Goal: Find specific page/section: Find specific page/section

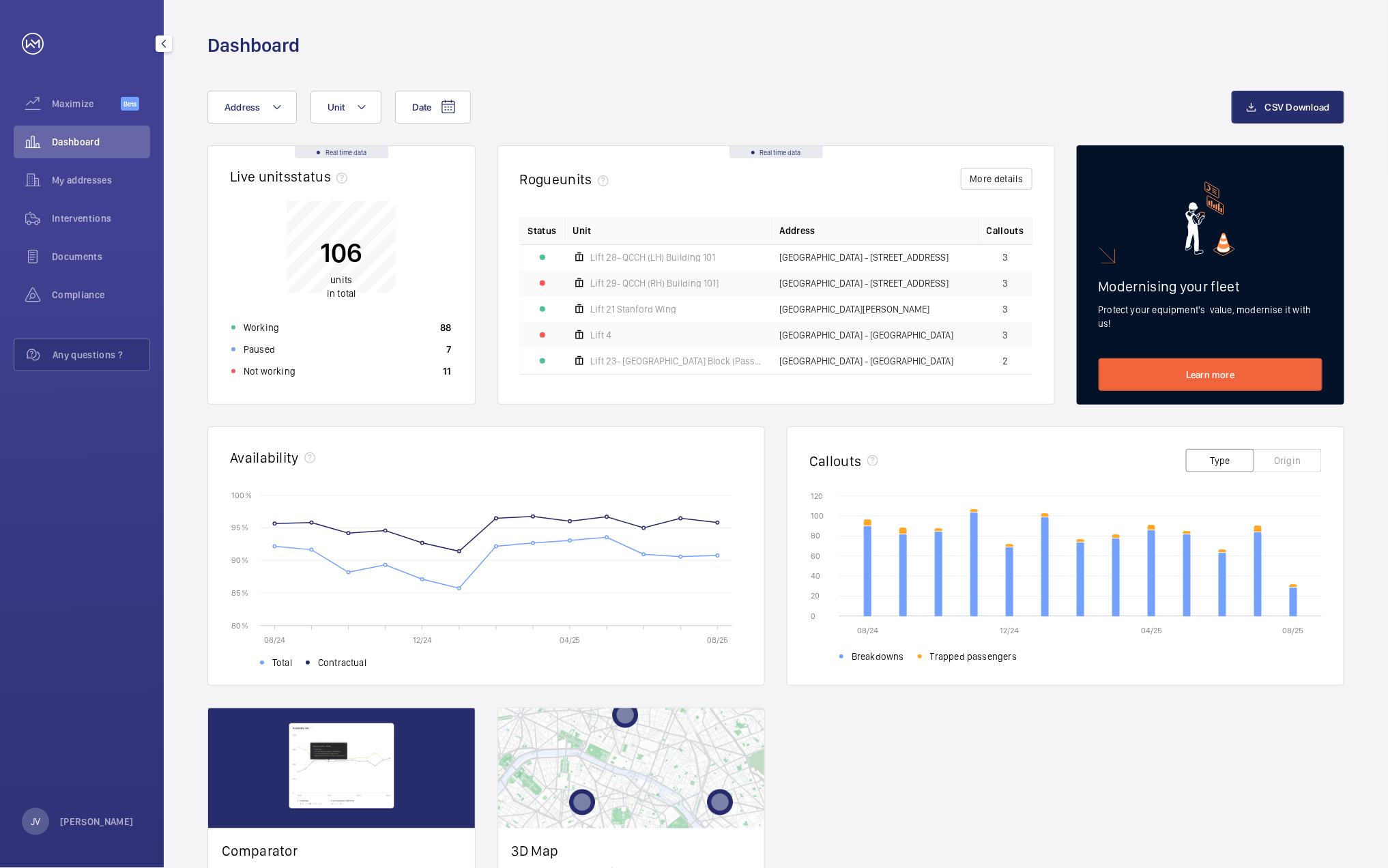
click at [85, 213] on span "Interventions" at bounding box center [100, 218] width 98 height 13
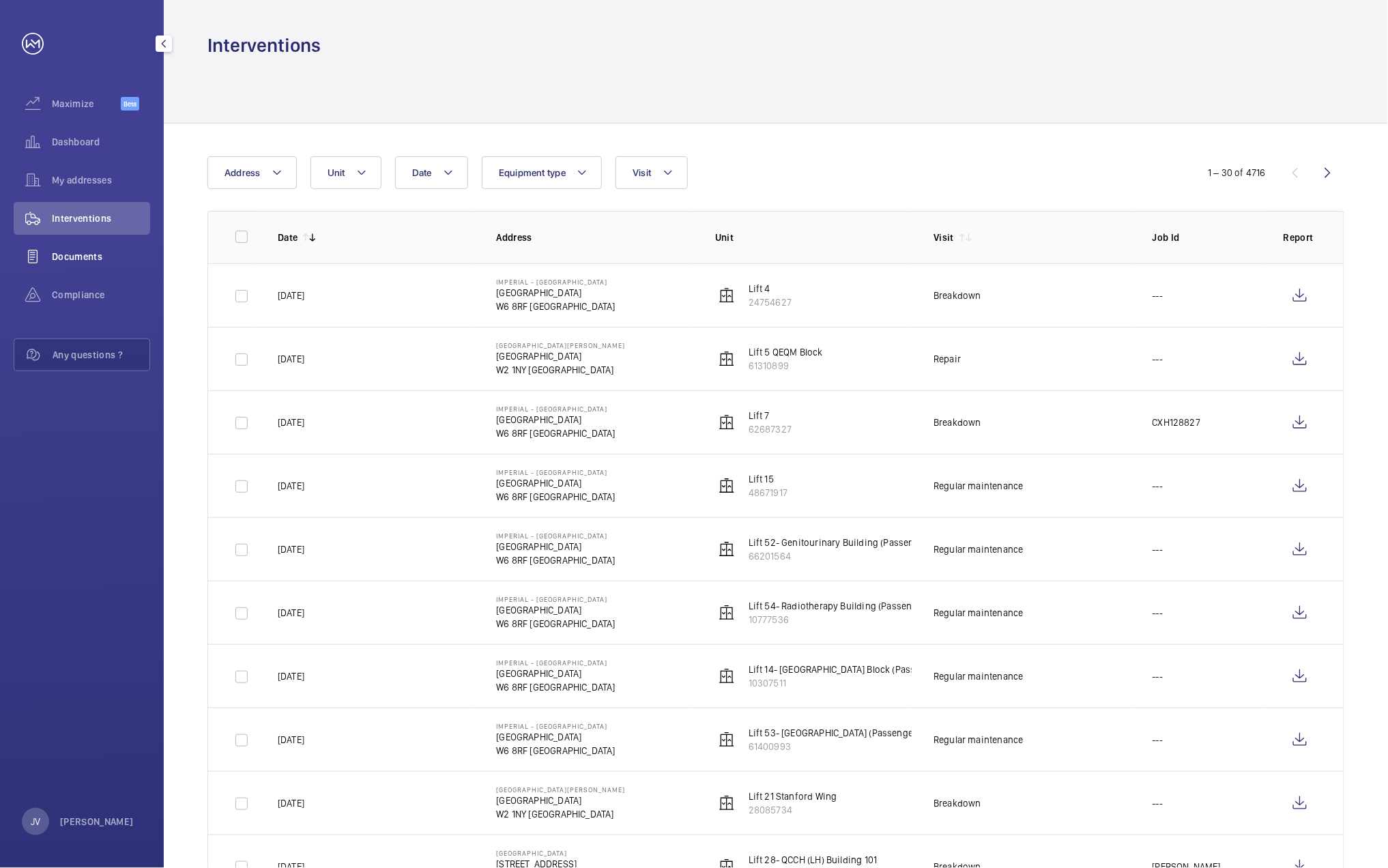
click at [72, 254] on span "Documents" at bounding box center [100, 256] width 98 height 13
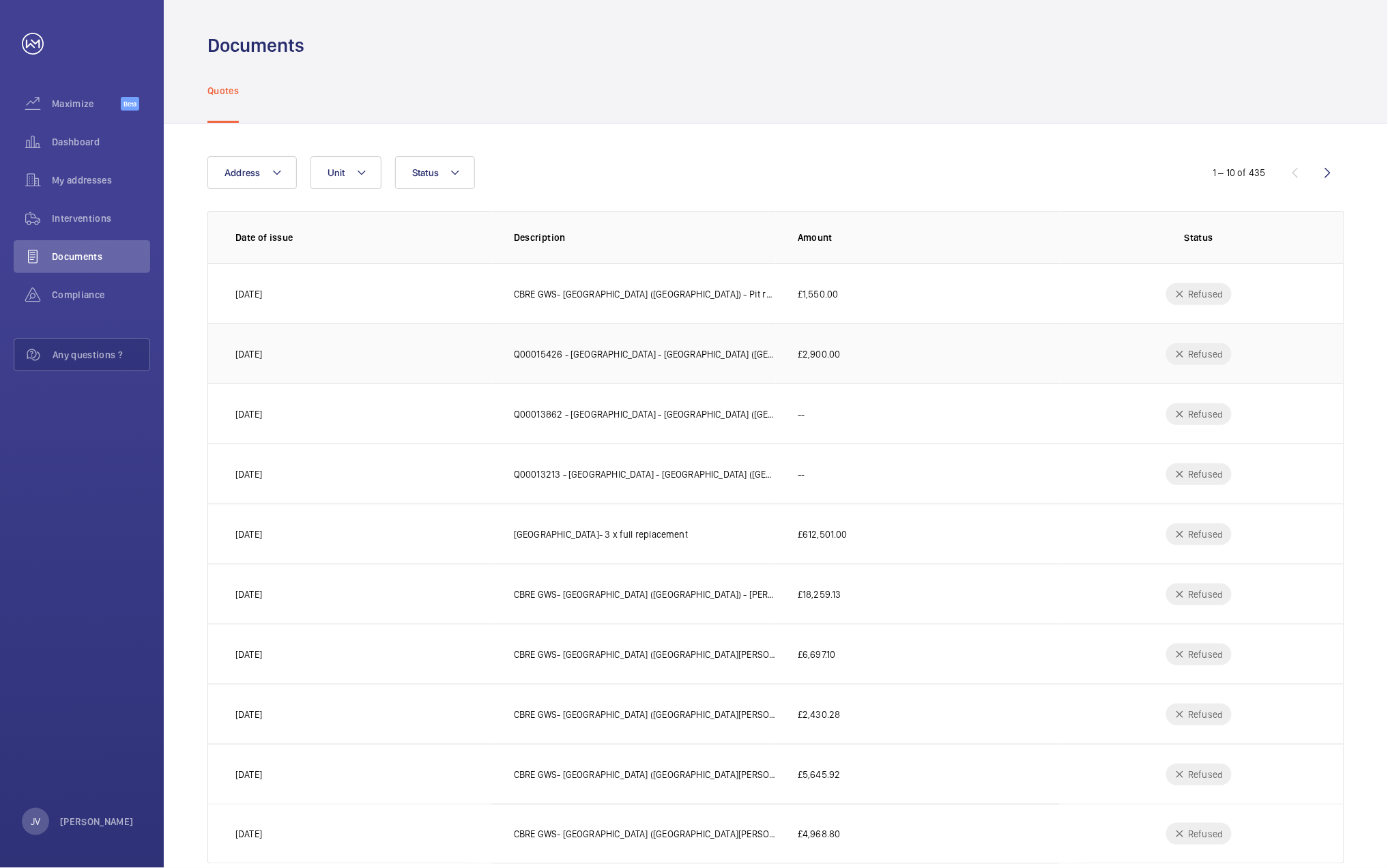
scroll to position [28, 0]
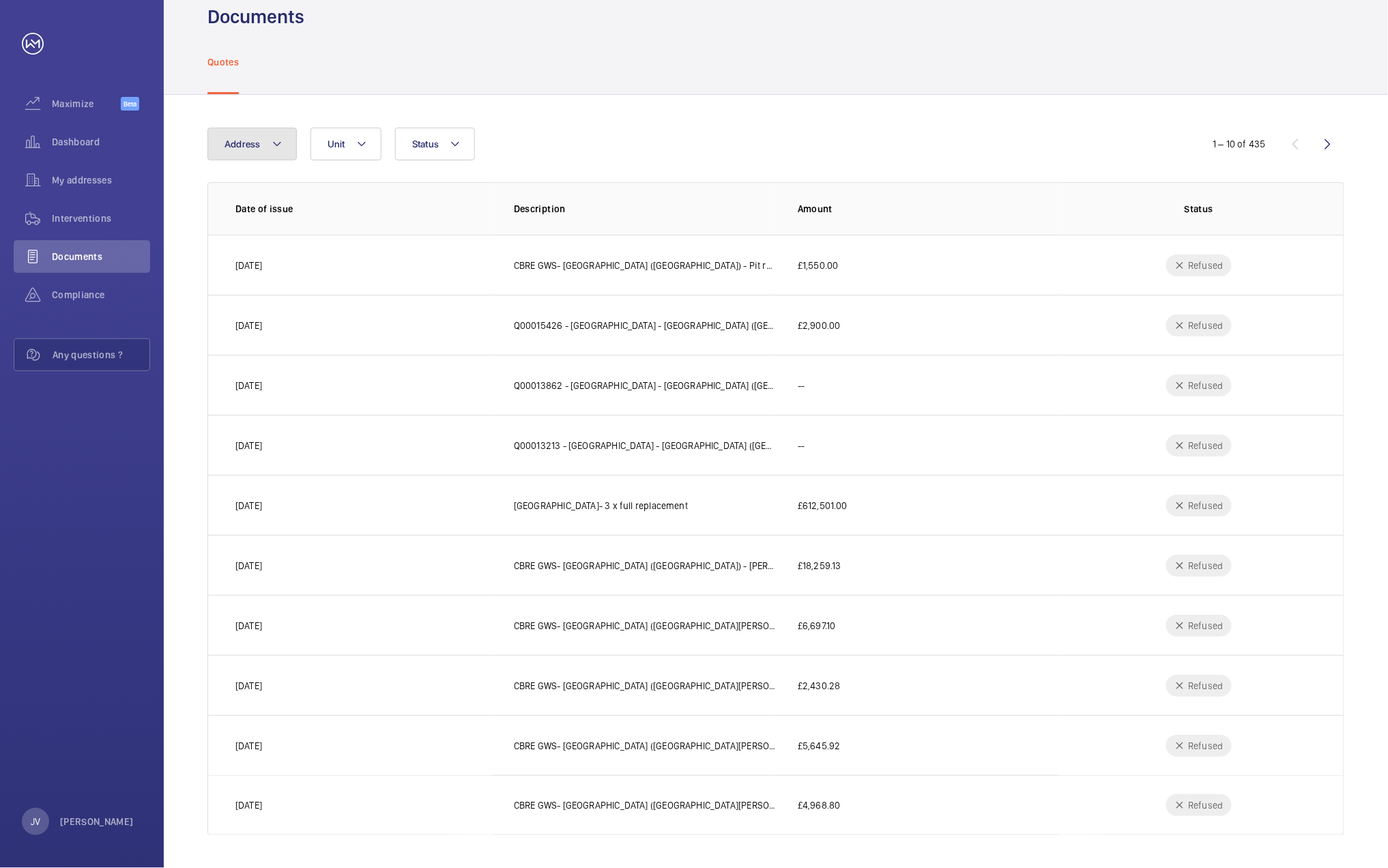
click at [282, 153] on button "Address" at bounding box center [252, 143] width 90 height 33
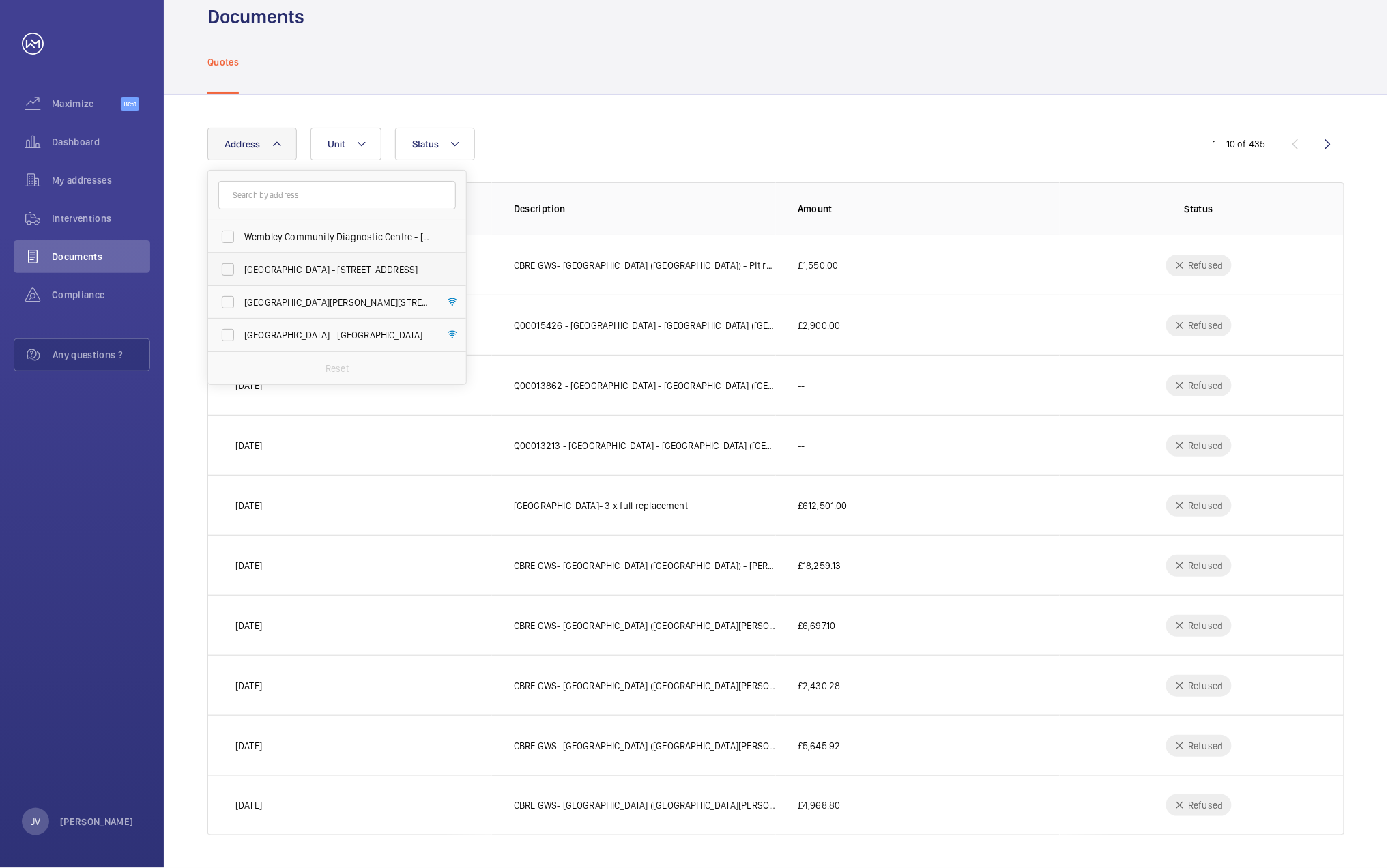
click at [282, 267] on span "[GEOGRAPHIC_DATA] - [STREET_ADDRESS]" at bounding box center [338, 270] width 188 height 13
click at [241, 267] on input "[GEOGRAPHIC_DATA] - [STREET_ADDRESS]" at bounding box center [228, 270] width 28 height 28
checkbox input "true"
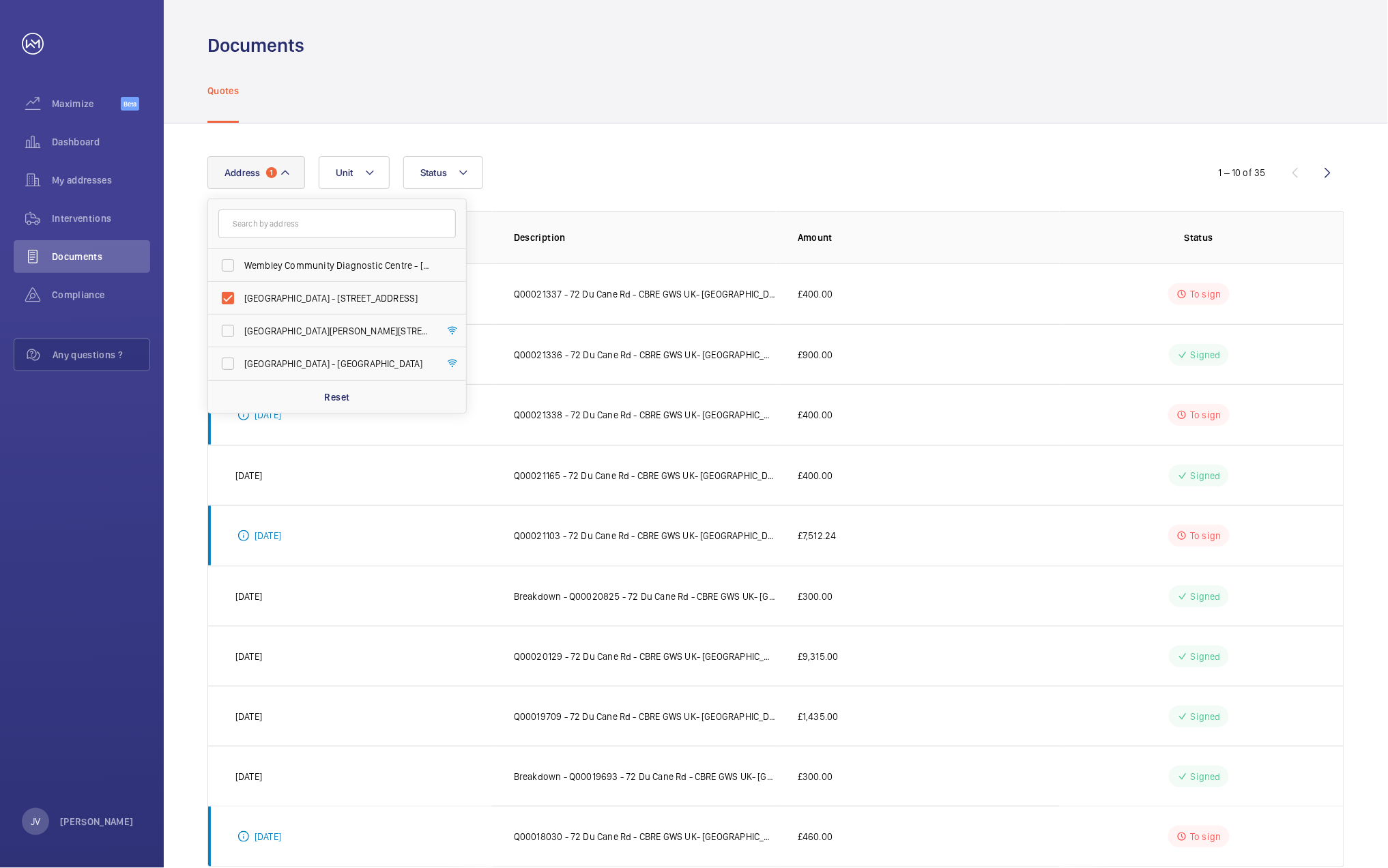
click at [839, 101] on div "Quotes" at bounding box center [776, 90] width 1137 height 64
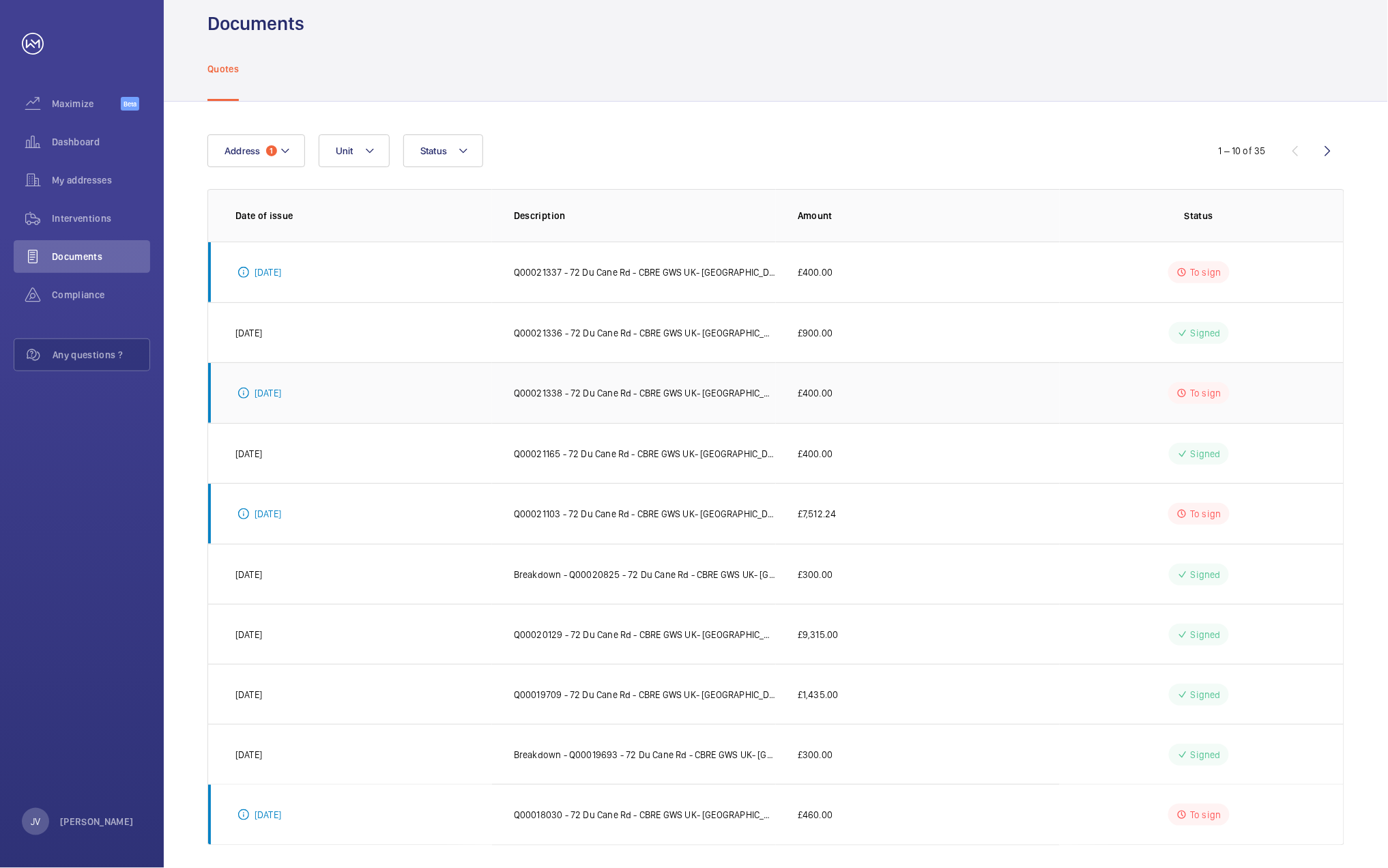
scroll to position [33, 0]
